Goal: Task Accomplishment & Management: Manage account settings

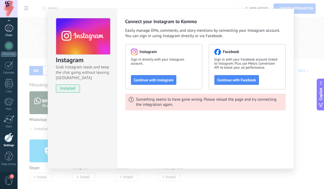
click at [7, 33] on link "Chats" at bounding box center [9, 30] width 18 height 13
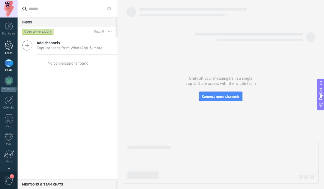
click at [9, 50] on link "Leads" at bounding box center [9, 47] width 18 height 15
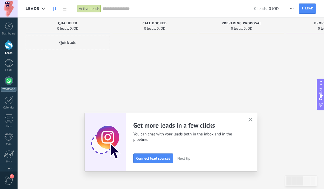
click at [9, 82] on div at bounding box center [9, 81] width 9 height 9
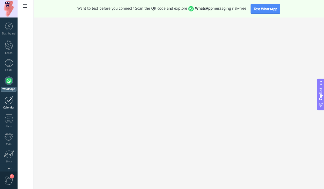
click at [8, 103] on div at bounding box center [9, 100] width 9 height 8
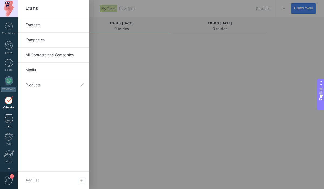
click at [8, 117] on div at bounding box center [9, 118] width 8 height 9
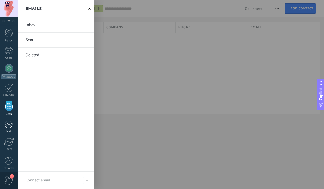
click at [7, 127] on div at bounding box center [8, 125] width 9 height 8
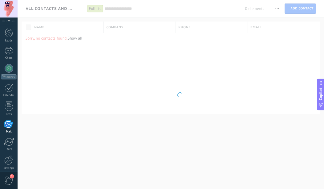
scroll to position [35, 0]
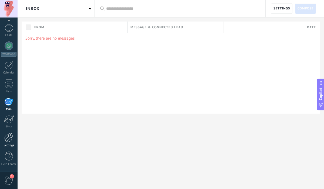
click at [7, 138] on div at bounding box center [8, 137] width 9 height 9
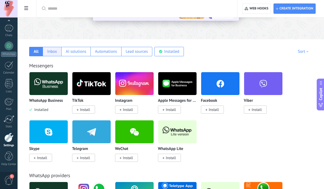
scroll to position [66, 0]
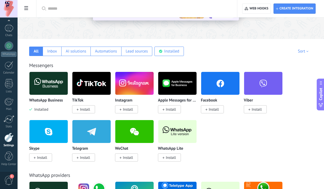
click at [122, 110] on span "Install" at bounding box center [126, 110] width 23 height 8
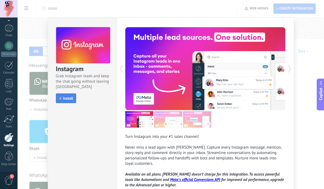
click at [69, 98] on span "Install" at bounding box center [68, 99] width 10 height 4
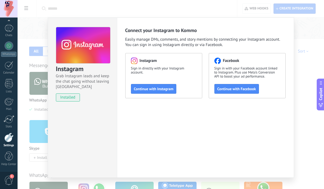
click at [40, 46] on div "Instagram Grab Instagram leads and keep the chat going without leaving Kommo in…" at bounding box center [171, 94] width 306 height 189
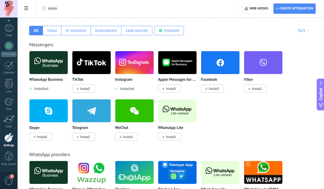
scroll to position [88, 0]
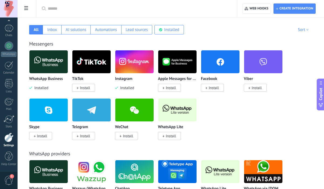
click at [213, 87] on span "Install" at bounding box center [214, 88] width 10 height 5
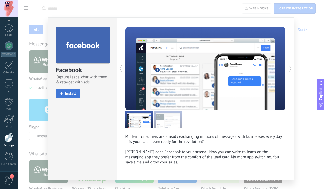
click at [74, 93] on span "Install" at bounding box center [70, 94] width 11 height 4
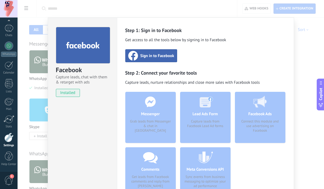
click at [30, 47] on div "Facebook Capture leads, chat with them & retarget with ads installed Uninstall …" at bounding box center [171, 94] width 306 height 189
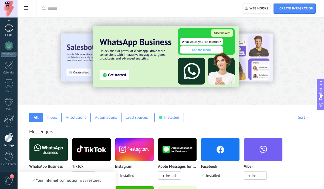
scroll to position [0, 0]
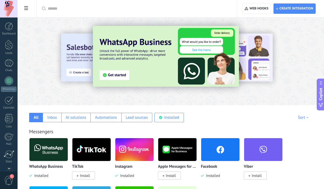
click at [8, 36] on div "Dashboard Leads Chats WhatsApp Customers" at bounding box center [9, 114] width 18 height 185
click at [11, 31] on link "Dashboard" at bounding box center [9, 28] width 18 height 13
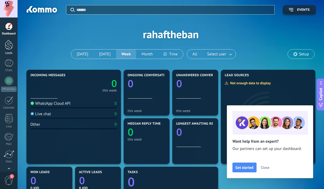
click at [11, 46] on div at bounding box center [9, 45] width 8 height 10
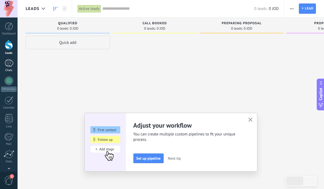
click at [9, 61] on div at bounding box center [9, 63] width 9 height 8
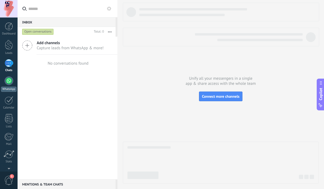
click at [8, 80] on div at bounding box center [9, 81] width 9 height 9
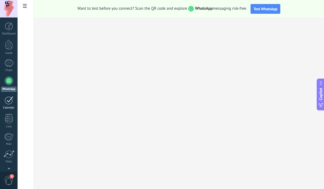
click at [6, 103] on div at bounding box center [9, 100] width 9 height 8
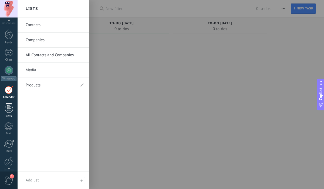
scroll to position [11, 0]
click at [8, 112] on link "Lists" at bounding box center [9, 110] width 18 height 15
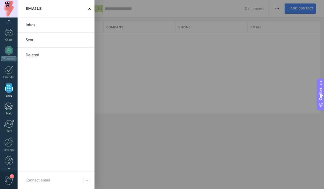
scroll to position [31, 0]
click at [10, 105] on div at bounding box center [8, 106] width 9 height 8
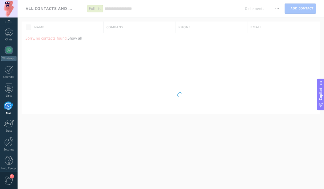
scroll to position [35, 0]
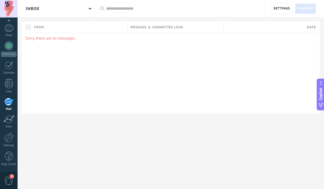
click at [6, 179] on span "1" at bounding box center [8, 180] width 9 height 9
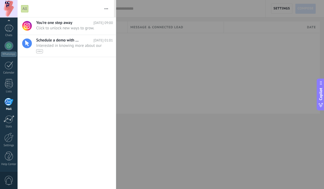
click at [153, 57] on div at bounding box center [162, 94] width 324 height 189
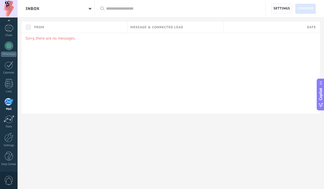
click at [274, 9] on span "Settings" at bounding box center [281, 9] width 16 height 10
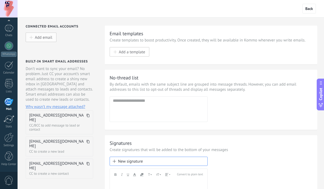
click at [33, 36] on button "Add email" at bounding box center [41, 37] width 31 height 9
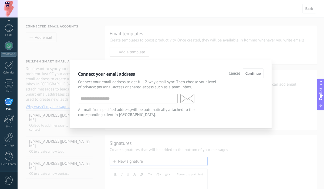
click at [237, 72] on span "Cancel" at bounding box center [234, 74] width 11 height 4
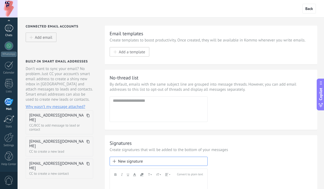
click at [10, 31] on div at bounding box center [9, 28] width 9 height 8
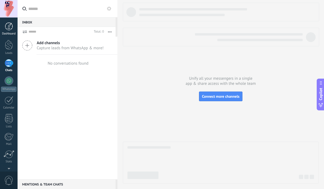
click at [11, 32] on div "Dashboard" at bounding box center [9, 34] width 16 height 4
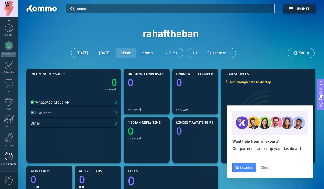
scroll to position [19, 0]
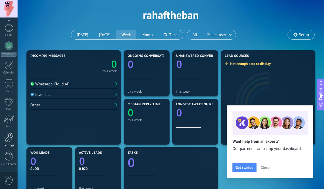
click at [8, 144] on link "Settings" at bounding box center [9, 140] width 18 height 15
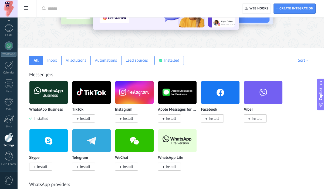
scroll to position [37, 0]
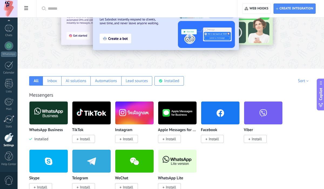
click at [13, 137] on div at bounding box center [8, 137] width 9 height 9
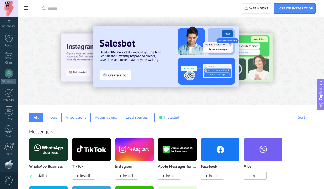
scroll to position [0, 0]
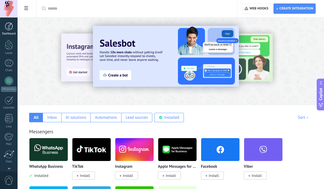
click at [8, 27] on div at bounding box center [9, 26] width 8 height 8
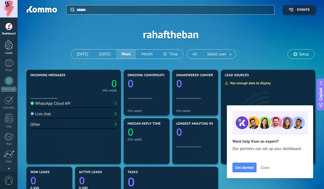
click at [5, 46] on div at bounding box center [9, 45] width 8 height 10
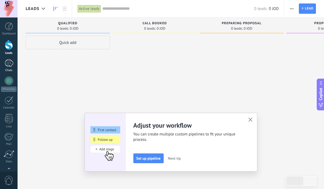
click at [7, 61] on div at bounding box center [9, 63] width 9 height 8
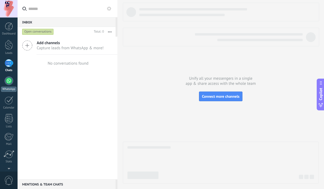
click at [8, 80] on div at bounding box center [9, 81] width 9 height 9
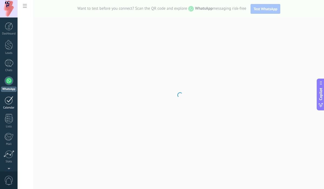
click at [5, 100] on div at bounding box center [9, 100] width 9 height 8
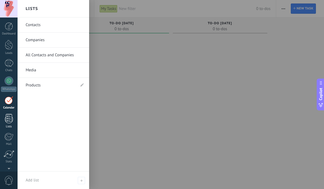
click at [9, 120] on div at bounding box center [9, 118] width 8 height 9
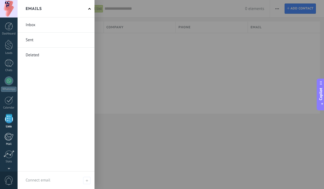
click at [6, 138] on div at bounding box center [8, 137] width 9 height 8
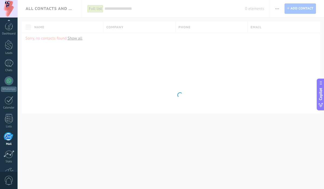
scroll to position [35, 0]
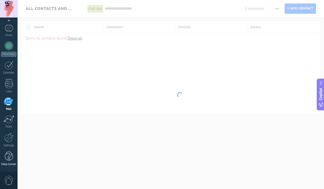
click at [7, 155] on div at bounding box center [9, 156] width 8 height 9
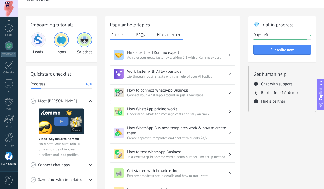
scroll to position [10, 0]
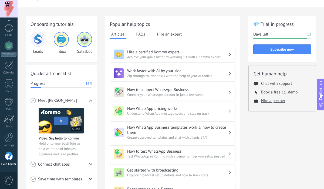
click at [12, 177] on span "0" at bounding box center [8, 180] width 9 height 9
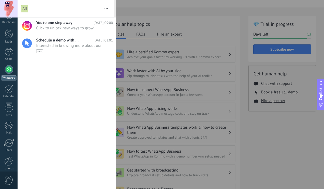
scroll to position [0, 0]
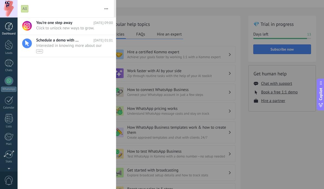
click at [12, 26] on div at bounding box center [9, 26] width 8 height 8
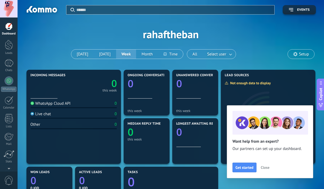
click at [303, 58] on span "Setup" at bounding box center [301, 54] width 26 height 9
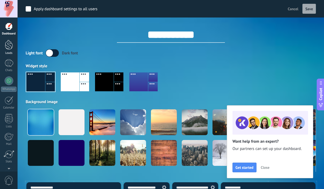
click at [5, 48] on div at bounding box center [9, 45] width 8 height 10
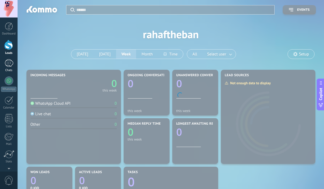
click at [8, 64] on div at bounding box center [9, 63] width 9 height 8
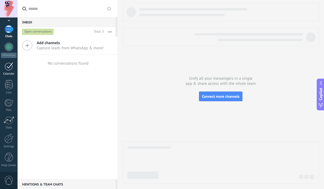
scroll to position [35, 0]
click at [5, 146] on div "Settings" at bounding box center [9, 146] width 16 height 4
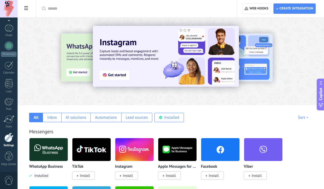
click at [53, 123] on div "Messengers WhatsApp Business Installed TikTok Install Instagram Install Apple M…" at bounding box center [171, 173] width 296 height 110
click at [60, 114] on div "Inbox" at bounding box center [52, 117] width 19 height 9
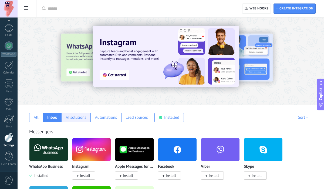
click at [69, 119] on div "AI solutions" at bounding box center [76, 117] width 21 height 5
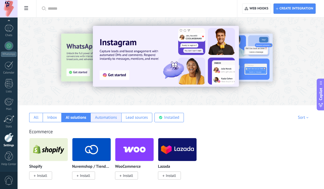
click at [95, 116] on div "Automations" at bounding box center [106, 117] width 22 height 5
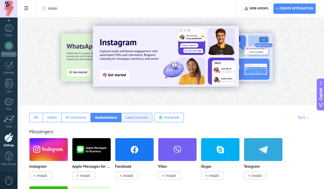
click at [123, 117] on div "Lead sources" at bounding box center [136, 117] width 31 height 9
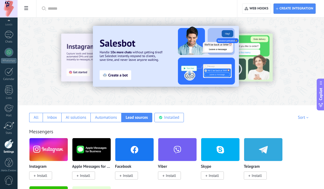
scroll to position [35, 0]
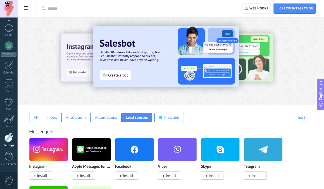
click at [35, 1] on div "Apply Apply Reset Create integration Web hooks 0" at bounding box center [171, 9] width 306 height 18
click at [30, 5] on span at bounding box center [26, 9] width 9 height 11
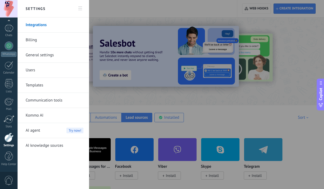
click at [34, 68] on link "Users" at bounding box center [55, 70] width 58 height 15
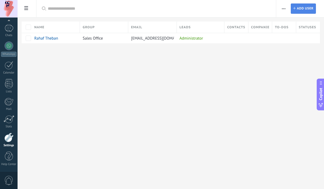
click at [299, 4] on span "Add user" at bounding box center [305, 9] width 17 height 10
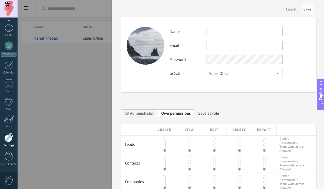
click at [292, 10] on span "Cancel" at bounding box center [291, 9] width 11 height 4
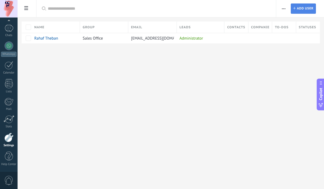
click at [292, 10] on link "Add Add user" at bounding box center [303, 9] width 25 height 10
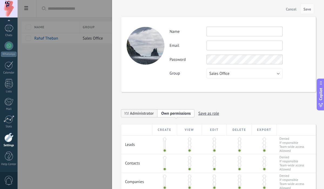
click at [291, 10] on span "Cancel" at bounding box center [291, 9] width 11 height 4
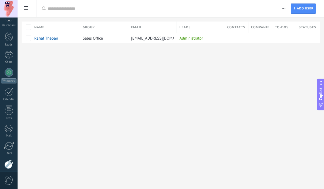
scroll to position [35, 0]
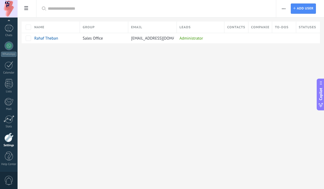
click at [22, 13] on span at bounding box center [26, 9] width 9 height 11
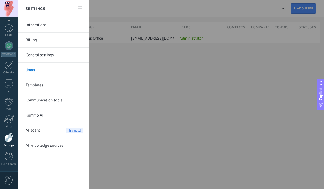
click at [40, 54] on link "General settings" at bounding box center [55, 55] width 58 height 15
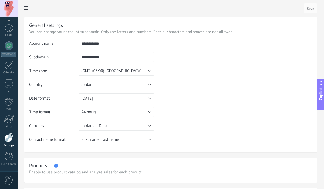
click at [107, 41] on input "**********" at bounding box center [117, 44] width 76 height 10
type input "*"
click at [119, 59] on input "**********" at bounding box center [117, 57] width 76 height 10
click at [124, 41] on input "**********" at bounding box center [117, 44] width 76 height 10
type input "**********"
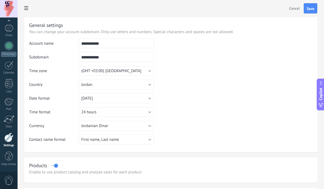
click at [115, 59] on input "**********" at bounding box center [117, 57] width 76 height 10
type input "*"
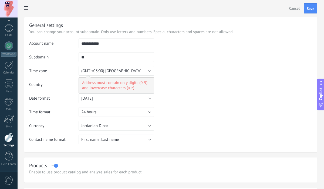
type input "*"
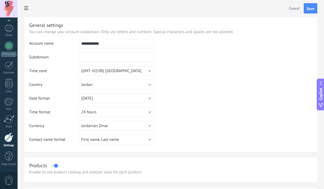
type input "*"
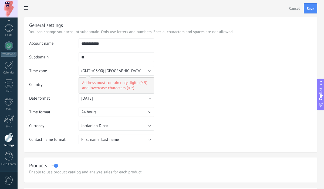
type input "*"
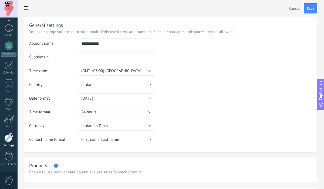
type input "*"
type input "**********"
click at [206, 67] on td at bounding box center [233, 66] width 158 height 55
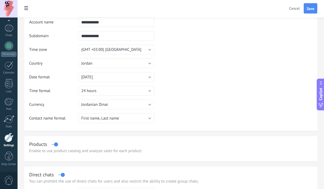
scroll to position [23, 0]
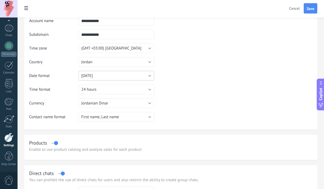
click at [138, 75] on button "31.12.2025" at bounding box center [117, 76] width 76 height 10
click at [138, 75] on span "31.12.2025" at bounding box center [113, 75] width 77 height 5
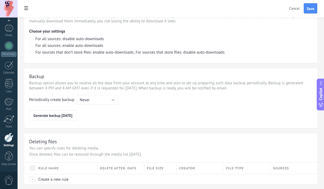
scroll to position [397, 0]
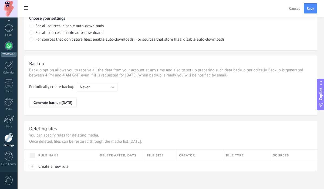
click at [11, 47] on div at bounding box center [9, 46] width 9 height 9
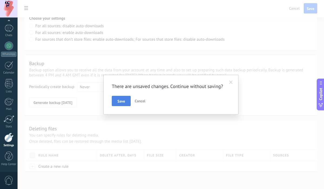
click at [122, 100] on span "Save" at bounding box center [121, 102] width 8 height 4
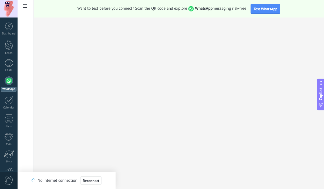
click at [27, 5] on span at bounding box center [24, 6] width 9 height 11
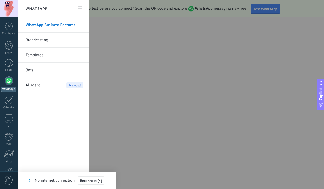
click at [79, 8] on icon at bounding box center [80, 8] width 4 height 4
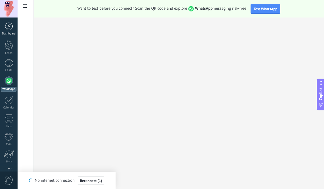
click at [9, 33] on div "Dashboard" at bounding box center [9, 34] width 16 height 4
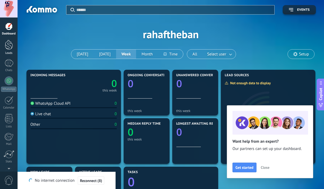
click at [11, 46] on div at bounding box center [9, 45] width 8 height 10
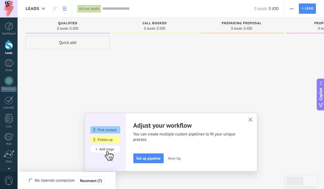
click at [67, 10] on link at bounding box center [64, 9] width 9 height 11
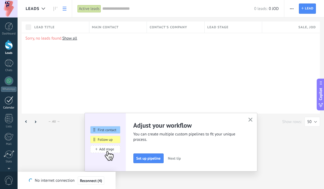
click at [4, 98] on link "Calendar" at bounding box center [9, 102] width 18 height 13
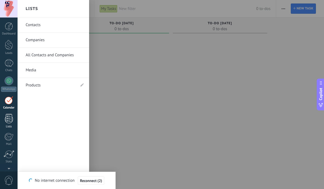
click at [8, 121] on div at bounding box center [9, 118] width 8 height 9
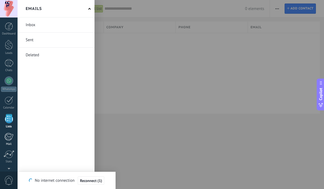
click at [8, 135] on div at bounding box center [8, 137] width 9 height 8
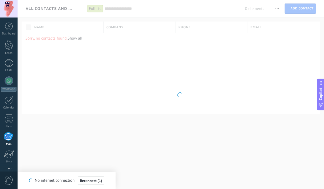
scroll to position [35, 0]
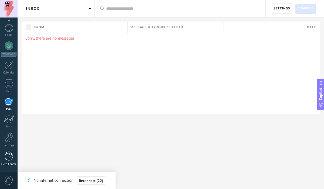
click at [9, 156] on div at bounding box center [9, 156] width 8 height 9
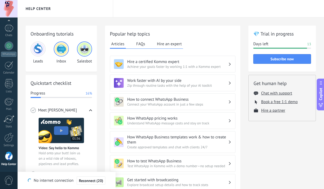
click at [6, 177] on span "0" at bounding box center [8, 180] width 9 height 9
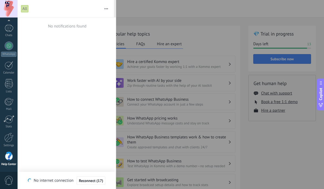
click at [137, 8] on div at bounding box center [162, 94] width 324 height 189
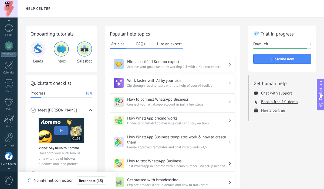
scroll to position [33, 0]
click at [11, 13] on div at bounding box center [9, 9] width 18 height 18
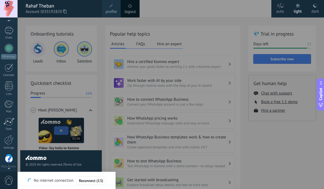
click at [111, 8] on span at bounding box center [111, 6] width 6 height 6
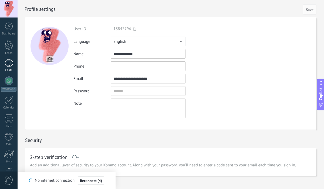
click at [8, 32] on div "Dashboard" at bounding box center [9, 34] width 16 height 4
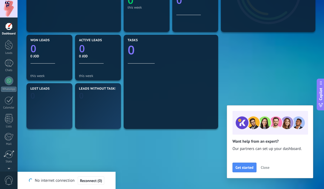
scroll to position [120, 0]
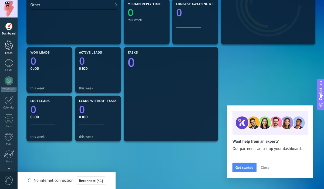
click at [7, 48] on div at bounding box center [9, 45] width 8 height 10
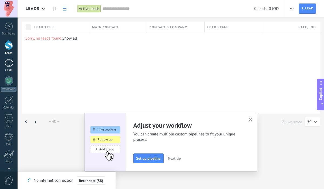
click at [9, 65] on div at bounding box center [9, 63] width 9 height 8
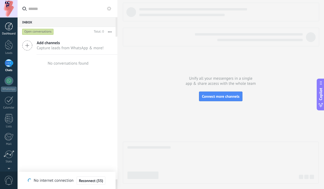
click at [8, 28] on div at bounding box center [9, 26] width 8 height 8
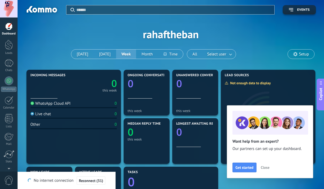
click at [296, 56] on icon at bounding box center [295, 54] width 4 height 4
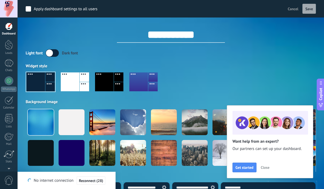
click at [297, 11] on span "Cancel" at bounding box center [293, 8] width 11 height 5
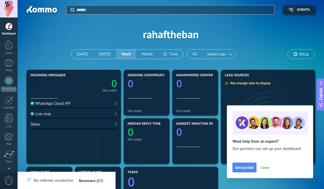
click at [38, 16] on div "Apply Events rahaftheban Today Yesterday Week Month All Select user Setup" at bounding box center [171, 34] width 290 height 69
click at [9, 49] on div at bounding box center [9, 45] width 8 height 10
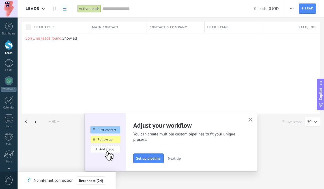
click at [66, 10] on use at bounding box center [65, 9] width 4 height 4
click at [8, 98] on div at bounding box center [9, 100] width 9 height 8
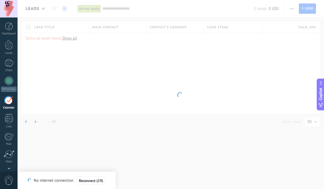
scroll to position [16, 0]
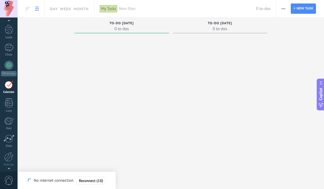
click at [38, 10] on use at bounding box center [37, 9] width 4 height 4
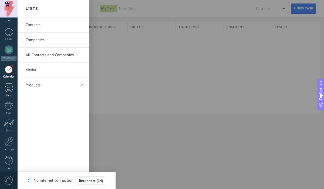
scroll to position [31, 0]
click at [9, 88] on div at bounding box center [9, 87] width 8 height 9
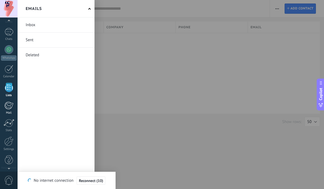
click at [9, 108] on div at bounding box center [8, 106] width 9 height 8
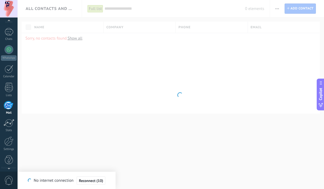
scroll to position [35, 0]
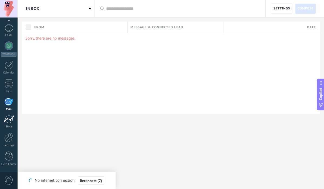
click at [7, 124] on link "Stats" at bounding box center [9, 122] width 18 height 13
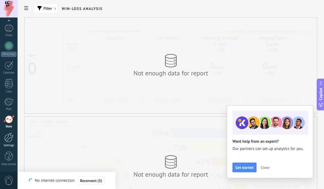
click at [7, 138] on div at bounding box center [8, 137] width 9 height 9
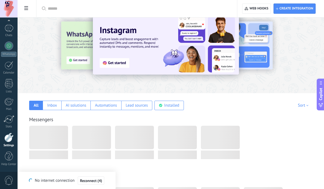
scroll to position [17, 0]
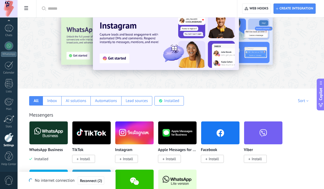
click at [26, 11] on span at bounding box center [26, 9] width 9 height 11
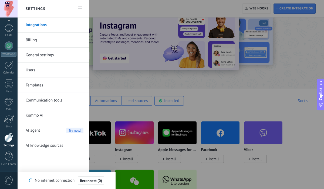
click at [38, 37] on link "Billing" at bounding box center [55, 40] width 58 height 15
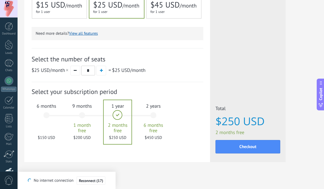
scroll to position [151, 0]
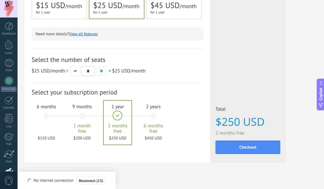
click at [105, 73] on button "button" at bounding box center [101, 71] width 10 height 10
click at [47, 117] on div "6 months $600 USD" at bounding box center [46, 119] width 29 height 38
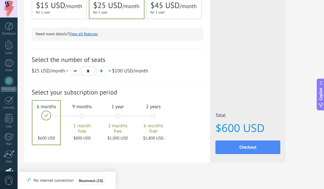
click at [74, 74] on button "button" at bounding box center [75, 71] width 10 height 10
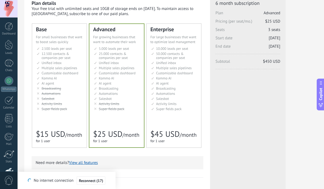
scroll to position [23, 0]
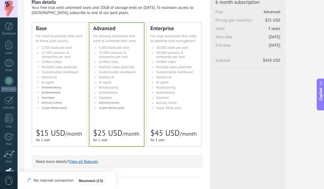
click at [77, 97] on li "Salesbot Salesbot Salesbot Salesbot Salesbot Salesbot Salesbot" at bounding box center [60, 98] width 46 height 4
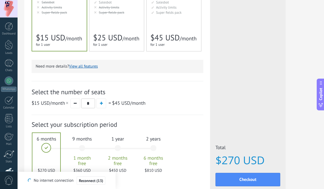
scroll to position [123, 0]
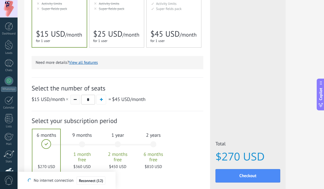
click at [77, 103] on button "button" at bounding box center [75, 100] width 10 height 10
type input "*"
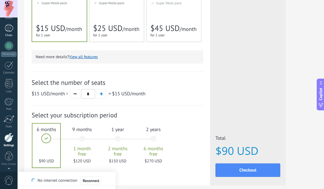
scroll to position [0, 0]
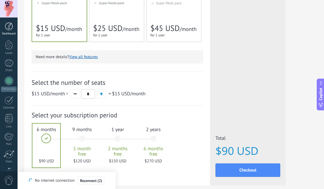
click at [10, 26] on div at bounding box center [9, 26] width 8 height 8
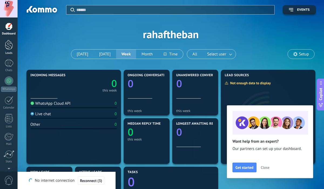
click at [7, 49] on div at bounding box center [9, 45] width 8 height 10
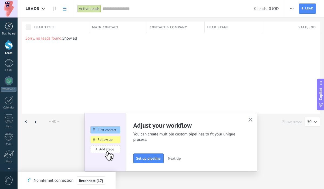
click at [6, 25] on div at bounding box center [9, 26] width 8 height 8
